Goal: Information Seeking & Learning: Find specific fact

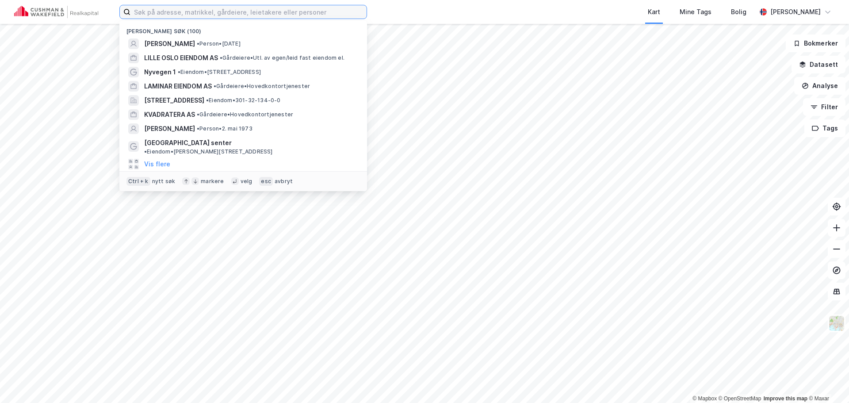
click at [244, 13] on input at bounding box center [248, 11] width 236 height 13
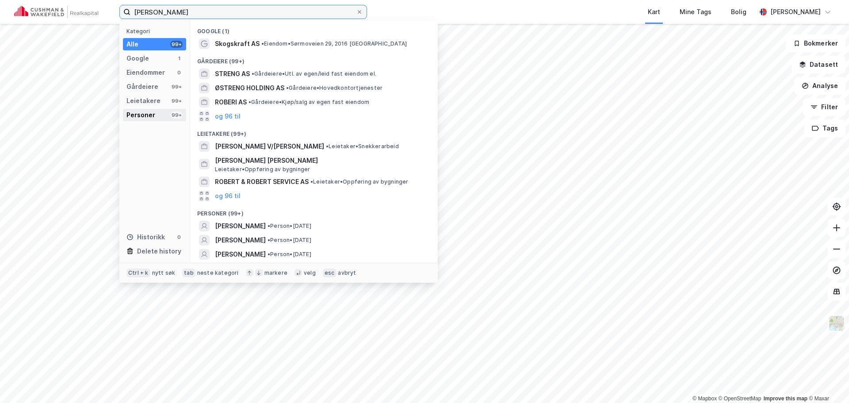
type input "[PERSON_NAME]"
click at [146, 117] on div "Personer" at bounding box center [141, 115] width 29 height 11
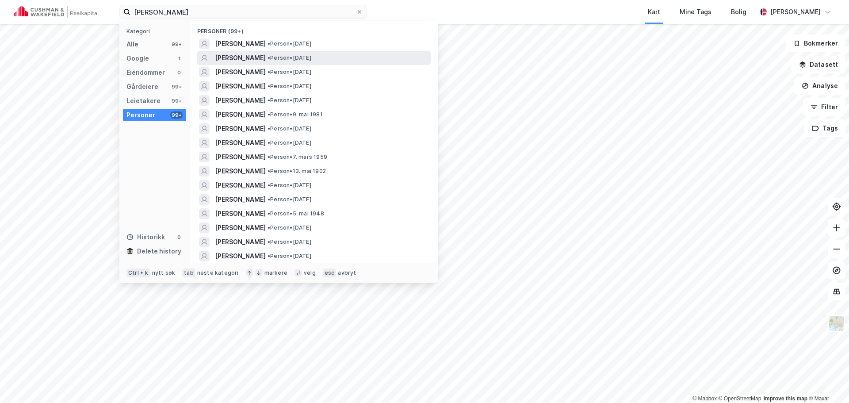
click at [232, 57] on span "[PERSON_NAME]" at bounding box center [240, 58] width 51 height 11
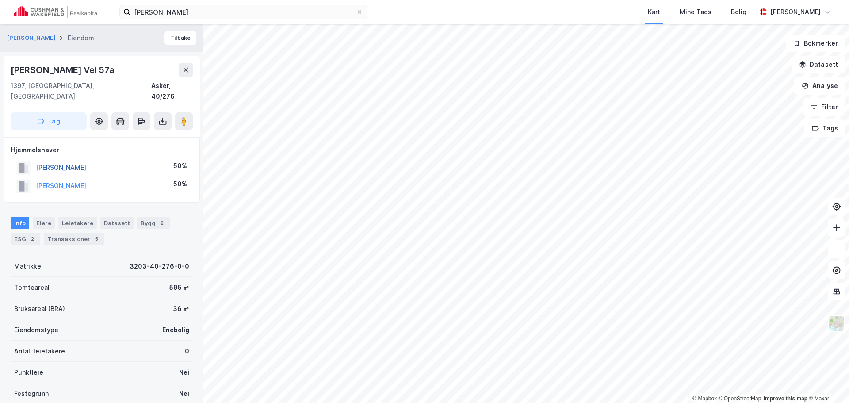
click at [0, 0] on button "[PERSON_NAME]" at bounding box center [0, 0] width 0 height 0
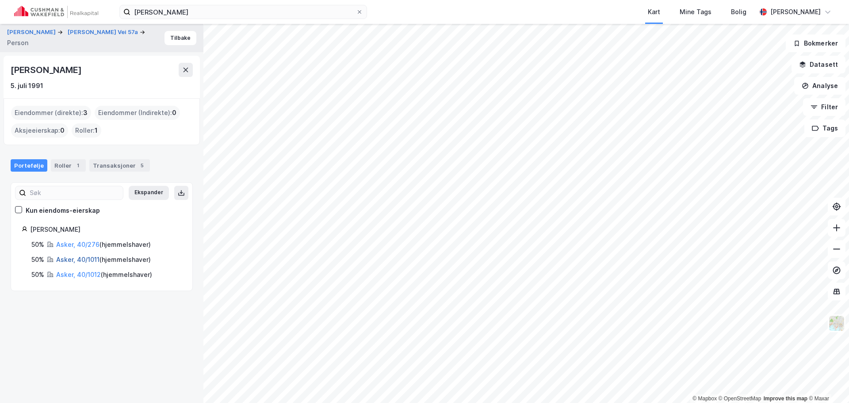
click at [73, 260] on link "Asker, 40/1011" at bounding box center [77, 260] width 43 height 8
click at [71, 271] on link "Asker, 40/1012" at bounding box center [78, 275] width 45 height 8
click at [101, 160] on div "Transaksjoner 5" at bounding box center [119, 165] width 61 height 12
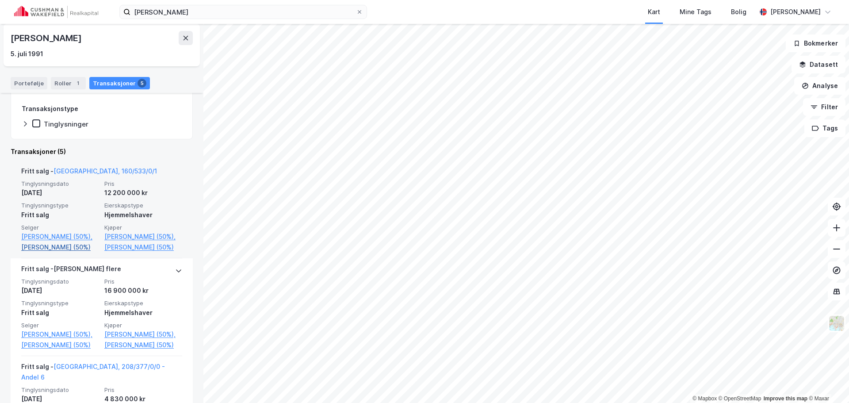
scroll to position [177, 0]
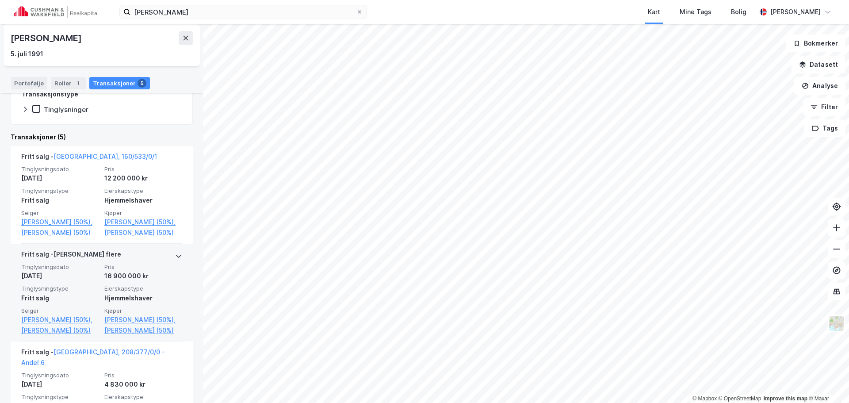
click at [118, 271] on span "Pris" at bounding box center [143, 267] width 78 height 8
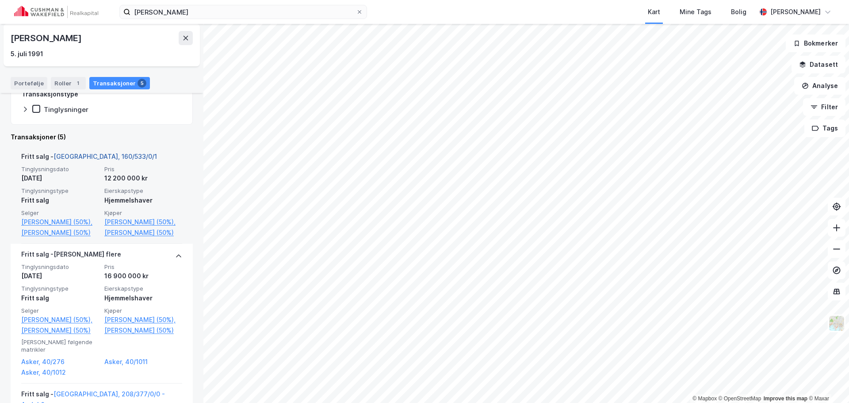
click at [85, 156] on link "[GEOGRAPHIC_DATA], 160/533/0/1" at bounding box center [106, 157] width 104 height 8
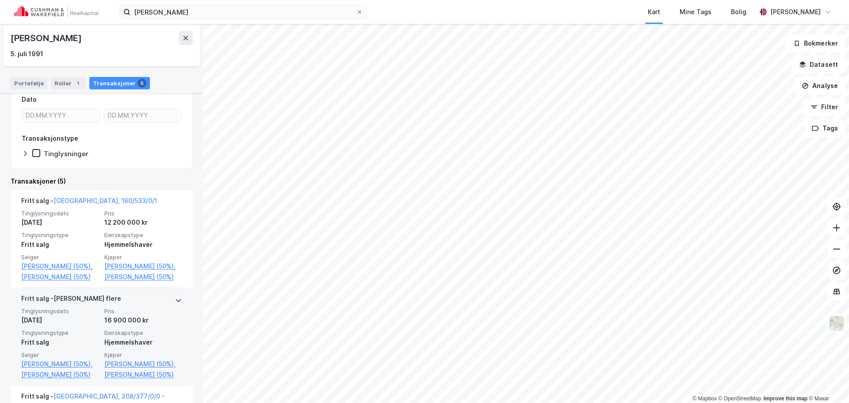
scroll to position [221, 0]
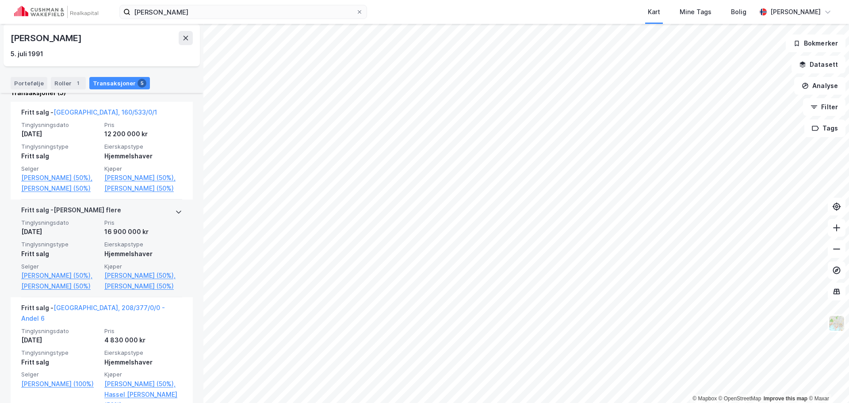
click at [126, 237] on div "16 900 000 kr" at bounding box center [143, 231] width 78 height 11
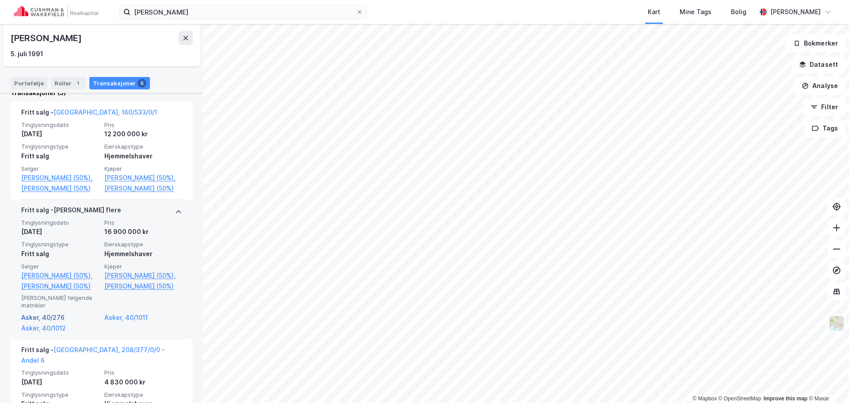
click at [54, 323] on link "Asker, 40/276" at bounding box center [60, 317] width 78 height 11
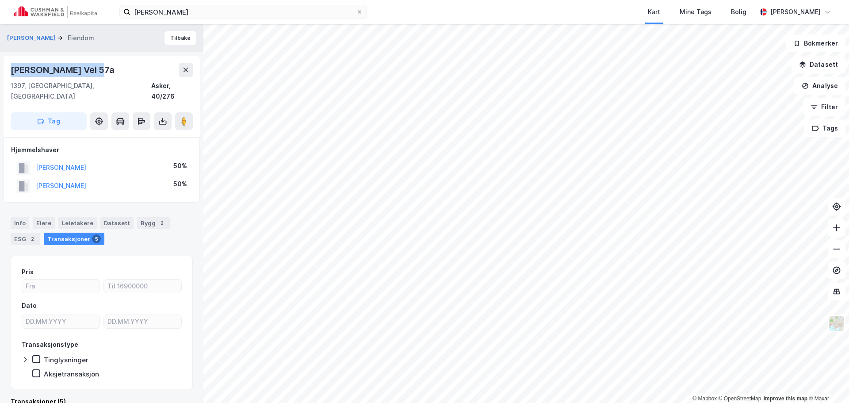
drag, startPoint x: 91, startPoint y: 69, endPoint x: 5, endPoint y: 67, distance: 85.4
click at [5, 67] on div "[PERSON_NAME] Vei [STREET_ADDRESS]" at bounding box center [102, 96] width 196 height 81
copy div "[PERSON_NAME] Vei 57a"
